Goal: Information Seeking & Learning: Learn about a topic

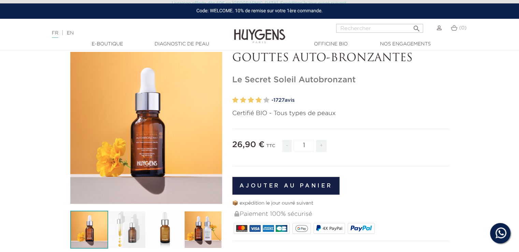
click at [279, 100] on span "1727" at bounding box center [278, 100] width 11 height 5
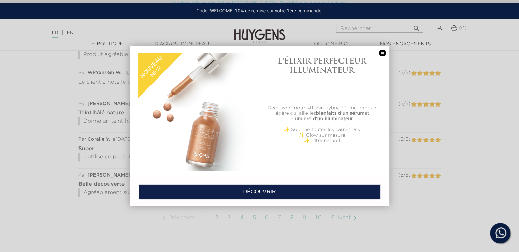
click at [381, 53] on link at bounding box center [383, 52] width 10 height 7
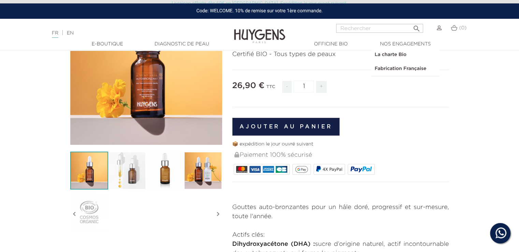
scroll to position [92, 0]
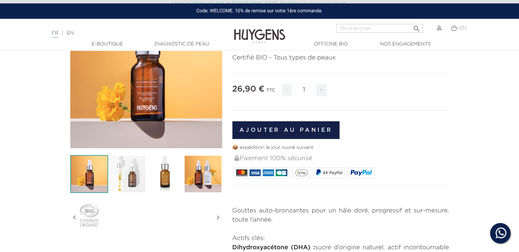
click at [199, 186] on img at bounding box center [203, 174] width 38 height 38
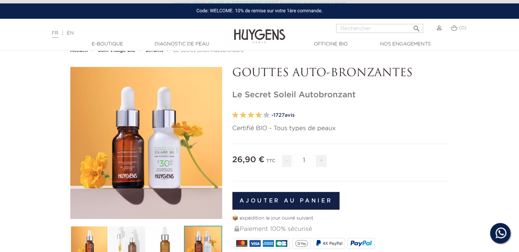
scroll to position [21, 0]
click at [146, 138] on icon "" at bounding box center [146, 143] width 34 height 34
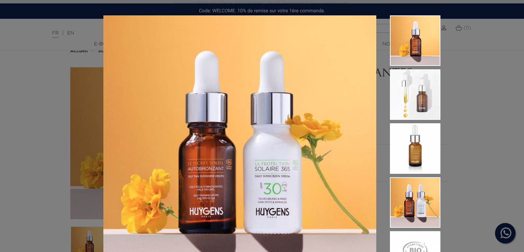
click at [0, 102] on div "Certifié BIO - Tous types de peaux" at bounding box center [262, 126] width 524 height 252
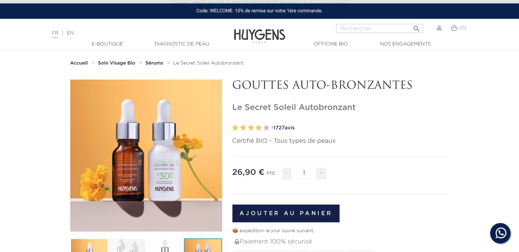
scroll to position [0, 0]
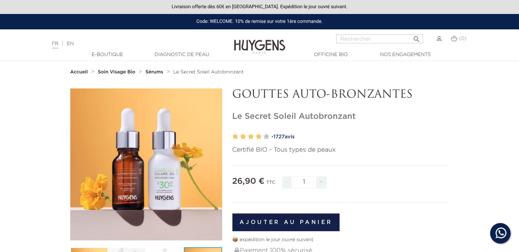
click at [151, 71] on strong "Sérums" at bounding box center [154, 72] width 18 height 5
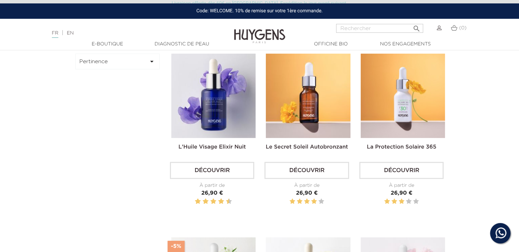
scroll to position [203, 0]
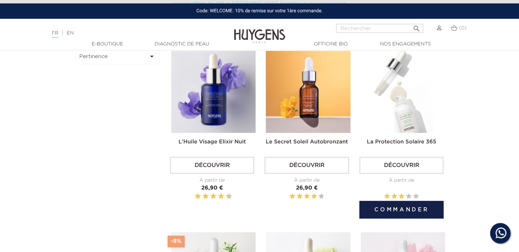
click at [394, 88] on img at bounding box center [403, 90] width 84 height 84
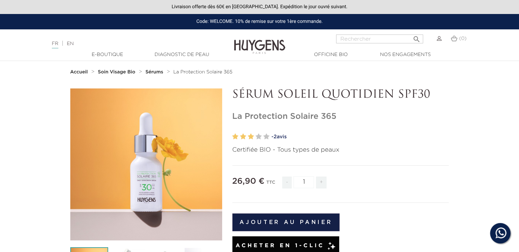
click at [286, 137] on link "- 2 avis" at bounding box center [360, 137] width 177 height 10
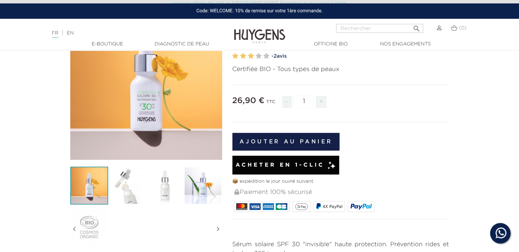
scroll to position [69, 0]
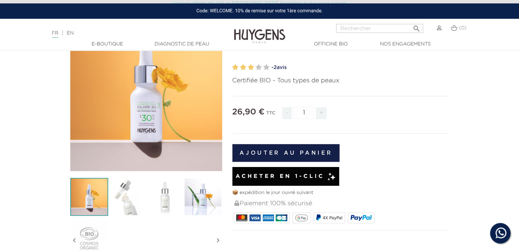
click at [277, 68] on span "2" at bounding box center [275, 67] width 3 height 5
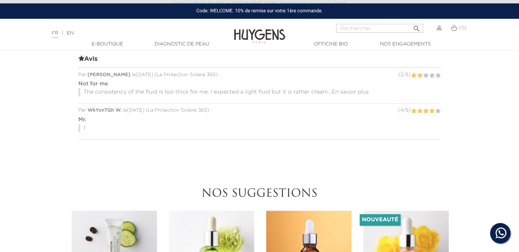
scroll to position [449, 0]
click at [98, 81] on strong "Not for me" at bounding box center [93, 83] width 30 height 5
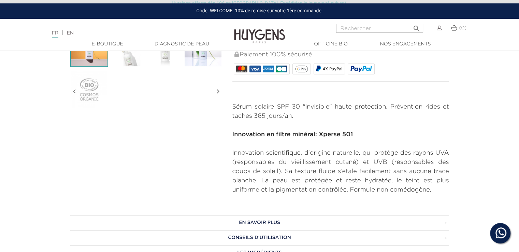
scroll to position [224, 0]
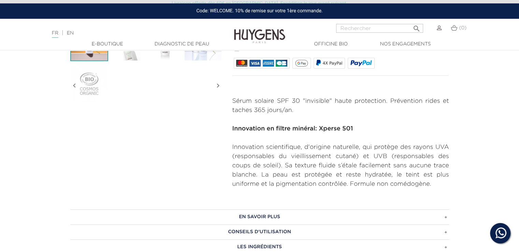
click at [99, 111] on div "  " at bounding box center [259, 27] width 389 height 324
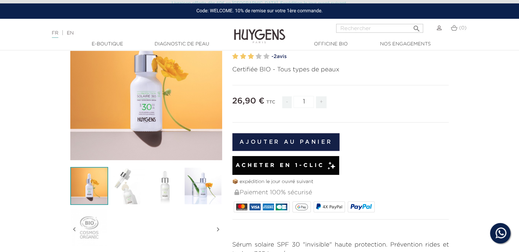
scroll to position [80, 0]
click at [116, 191] on img at bounding box center [127, 186] width 38 height 38
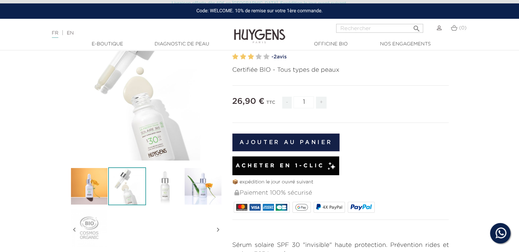
click at [167, 196] on img at bounding box center [165, 186] width 38 height 38
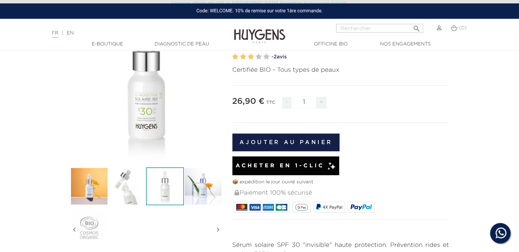
click at [192, 187] on img at bounding box center [203, 186] width 38 height 38
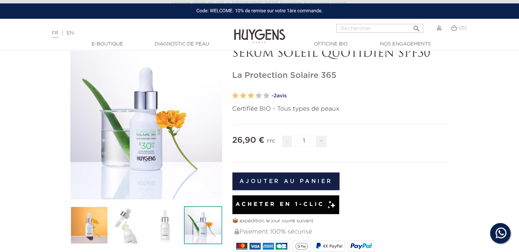
scroll to position [0, 0]
